Goal: Transaction & Acquisition: Download file/media

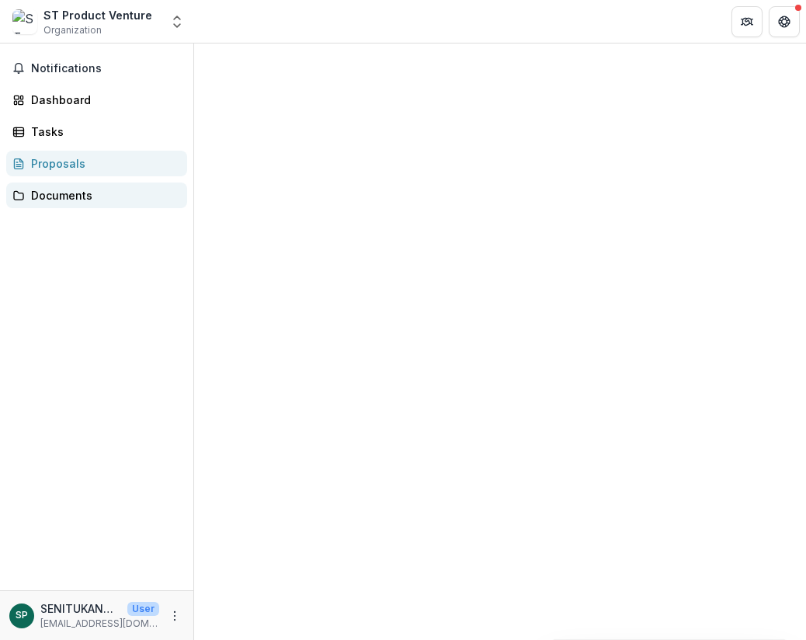
click at [110, 204] on link "Documents" at bounding box center [96, 196] width 181 height 26
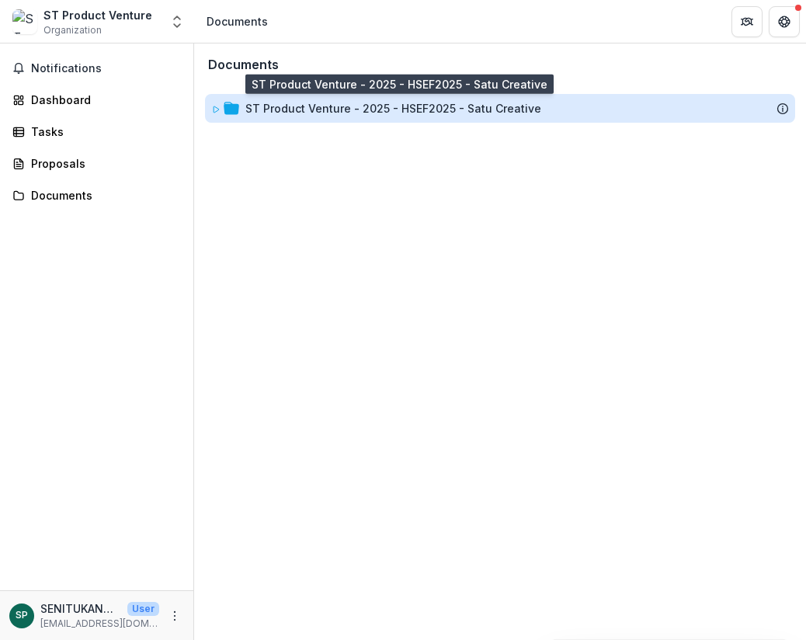
click at [301, 106] on div "ST Product Venture - 2025 - HSEF2025 - Satu Creative" at bounding box center [393, 108] width 296 height 16
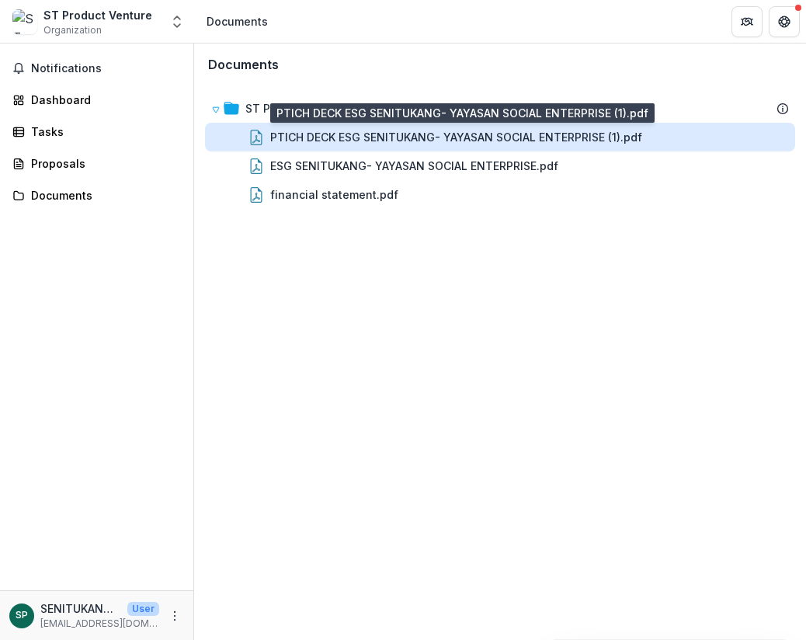
click at [309, 138] on div "PTICH DECK ESG SENITUKANG- YAYASAN SOCIAL ENTERPRISE (1).pdf" at bounding box center [456, 137] width 372 height 16
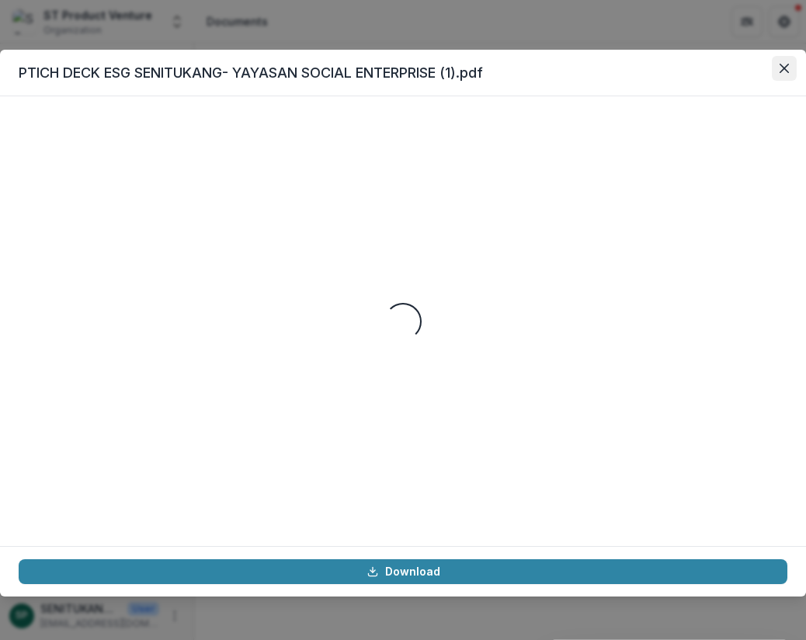
click at [786, 75] on button "Close" at bounding box center [784, 68] width 25 height 25
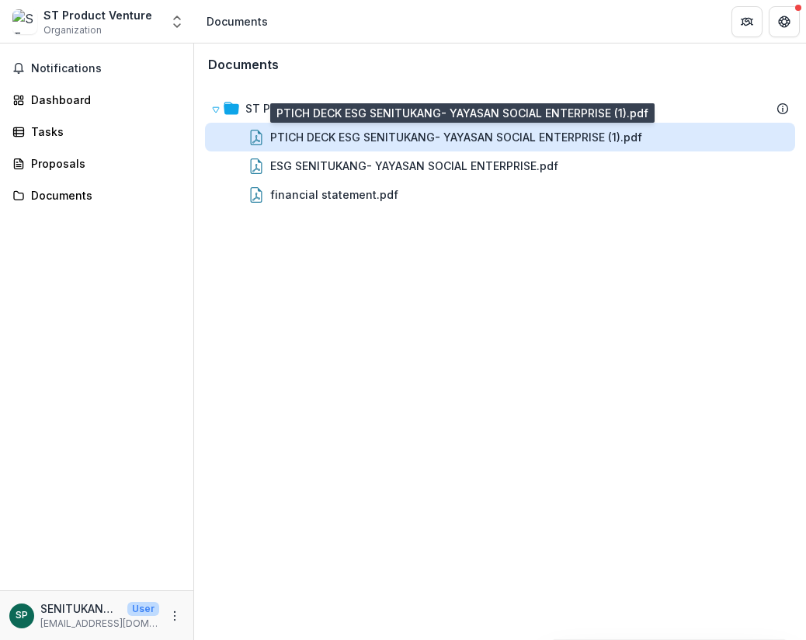
click at [590, 140] on div "PTICH DECK ESG SENITUKANG- YAYASAN SOCIAL ENTERPRISE (1).pdf" at bounding box center [456, 137] width 372 height 16
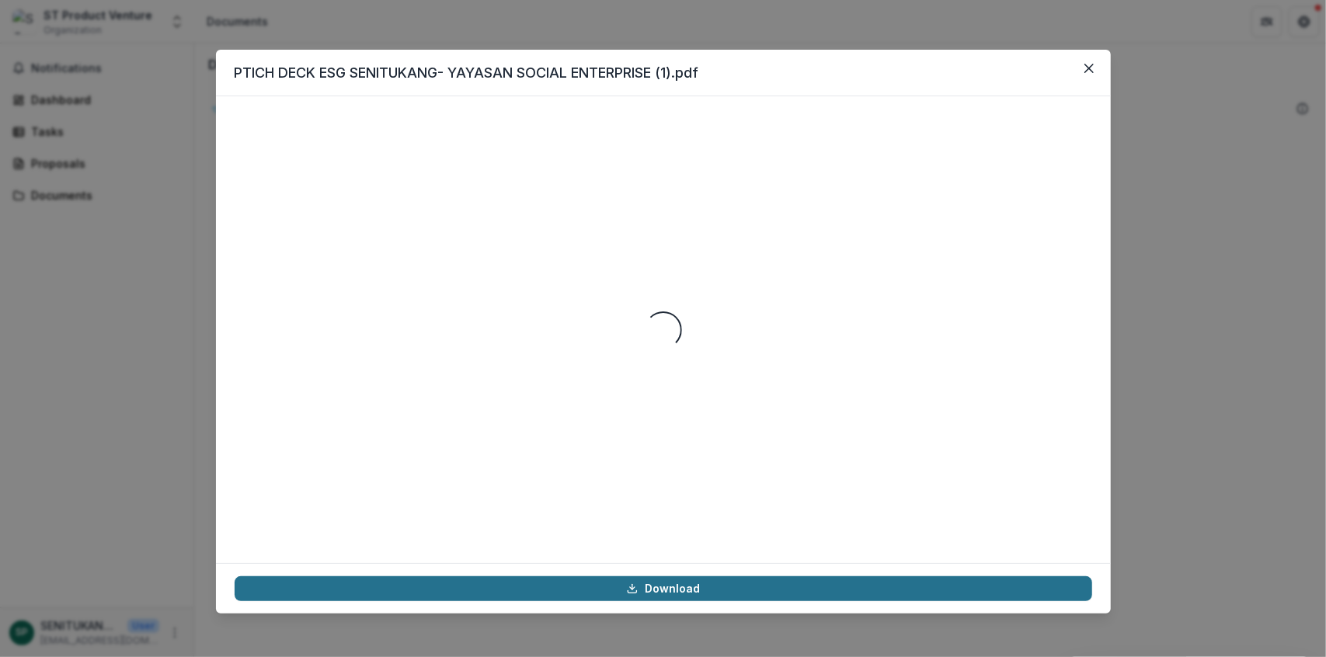
click at [806, 583] on link "Download" at bounding box center [664, 588] width 858 height 25
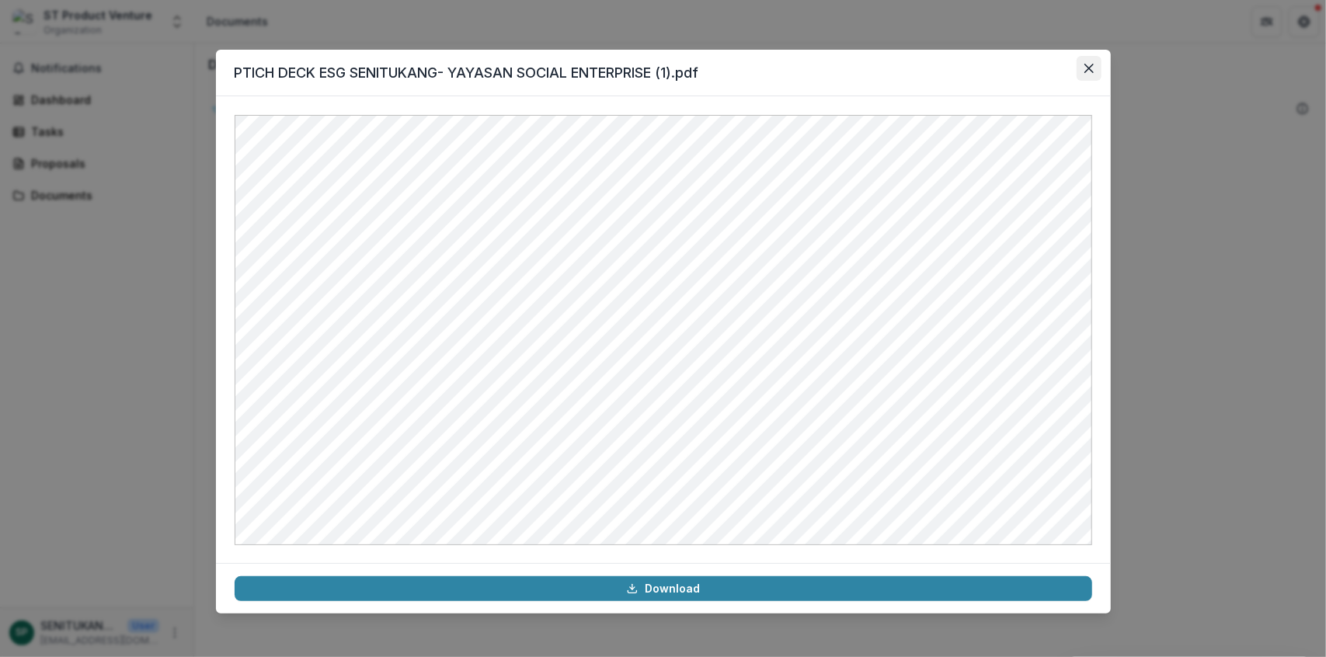
click at [806, 66] on icon "Close" at bounding box center [1089, 68] width 9 height 9
